Goal: Information Seeking & Learning: Learn about a topic

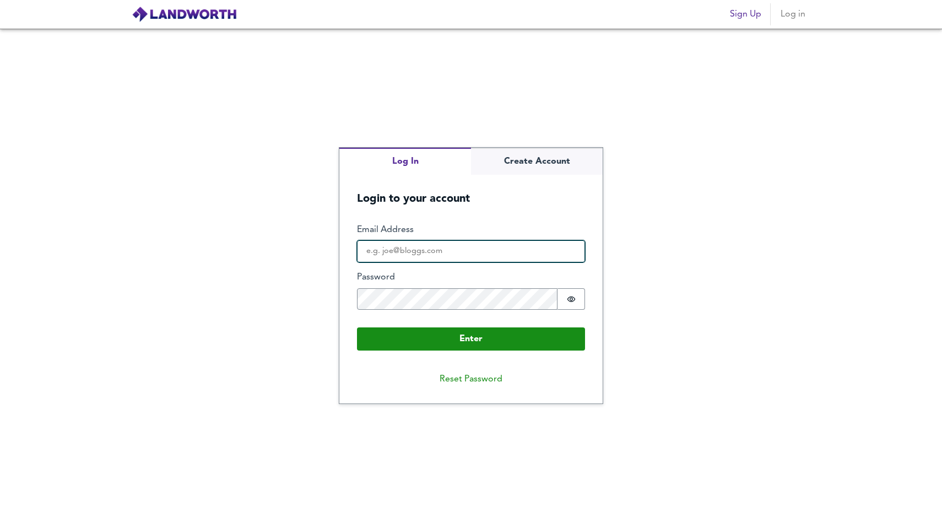
type input "[PERSON_NAME][EMAIL_ADDRESS][DOMAIN_NAME]"
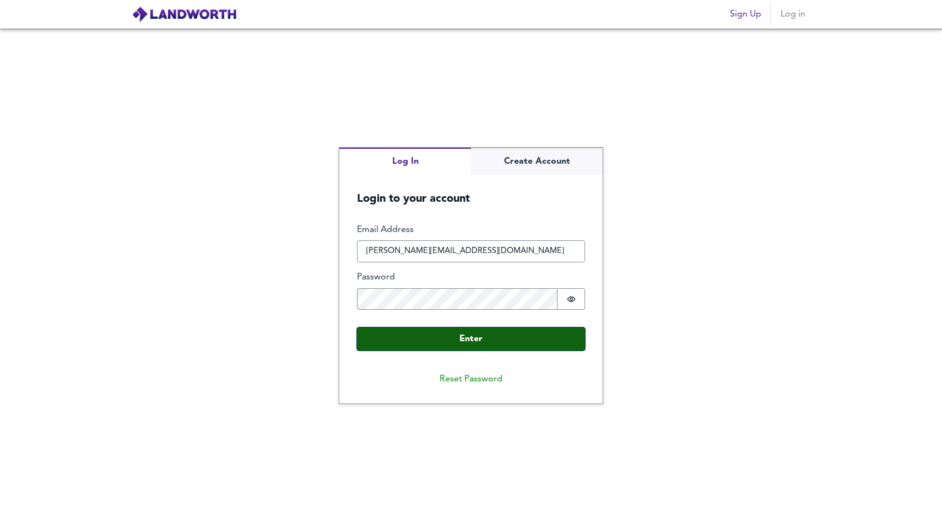
click at [407, 339] on button "Enter" at bounding box center [471, 338] width 228 height 23
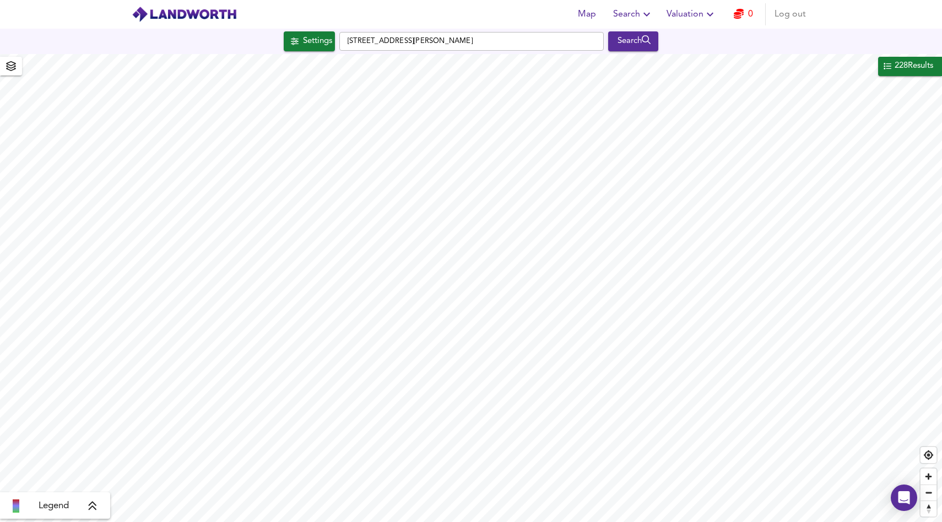
checkbox input "false"
checkbox input "true"
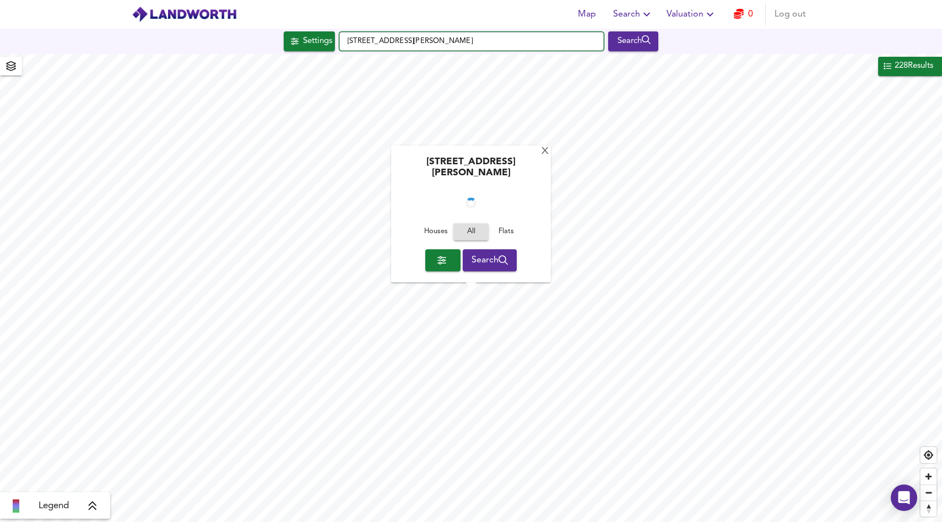
click at [385, 37] on input "[STREET_ADDRESS][PERSON_NAME]" at bounding box center [471, 41] width 265 height 19
click at [409, 38] on input "[STREET_ADDRESS][PERSON_NAME]" at bounding box center [471, 41] width 265 height 19
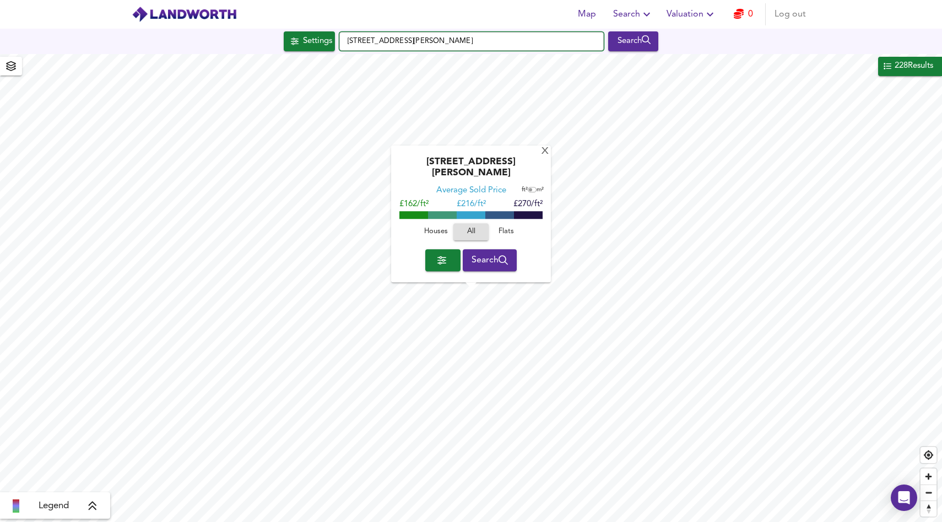
click at [409, 38] on input "[STREET_ADDRESS][PERSON_NAME]" at bounding box center [471, 41] width 265 height 19
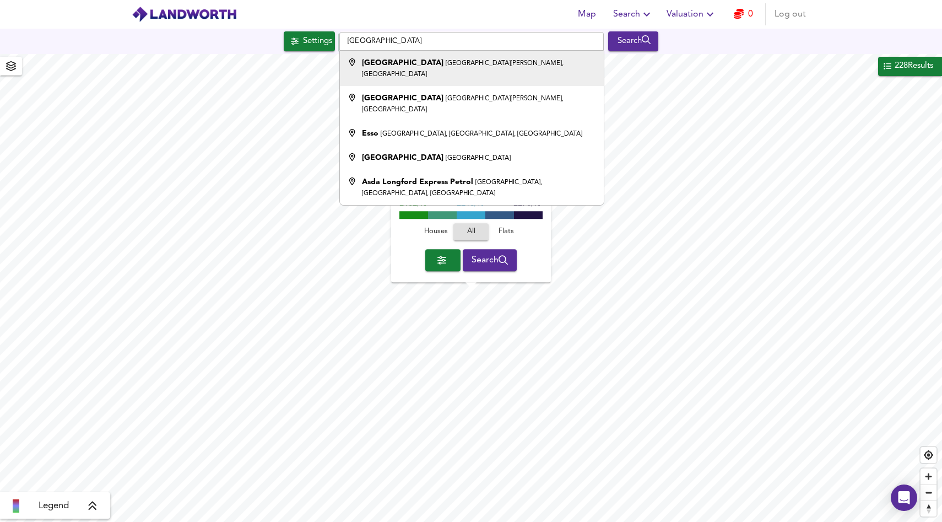
click at [440, 62] on small "[GEOGRAPHIC_DATA][PERSON_NAME], [GEOGRAPHIC_DATA]" at bounding box center [463, 69] width 202 height 18
type input "[GEOGRAPHIC_DATA][PERSON_NAME], [GEOGRAPHIC_DATA]"
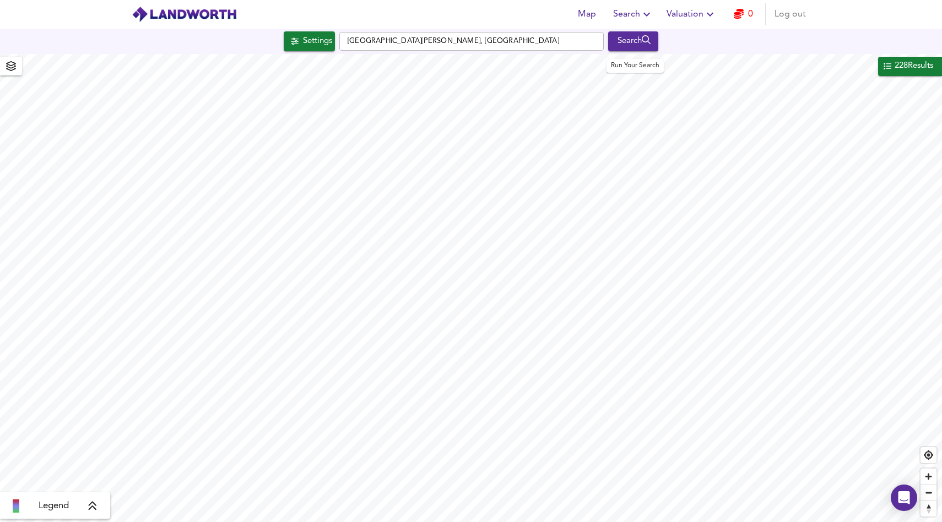
click at [630, 41] on div "Search" at bounding box center [633, 41] width 45 height 14
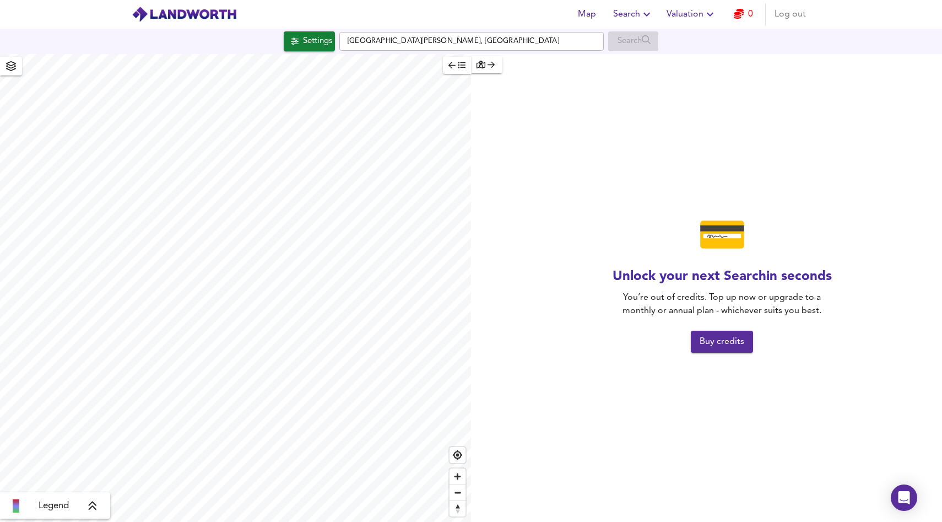
click at [711, 344] on span "Buy credits" at bounding box center [722, 341] width 45 height 15
